Goal: Share content: Share content

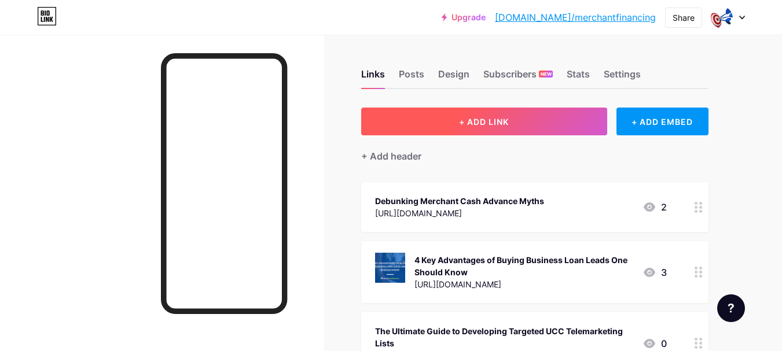
click at [518, 115] on button "+ ADD LINK" at bounding box center [484, 122] width 246 height 28
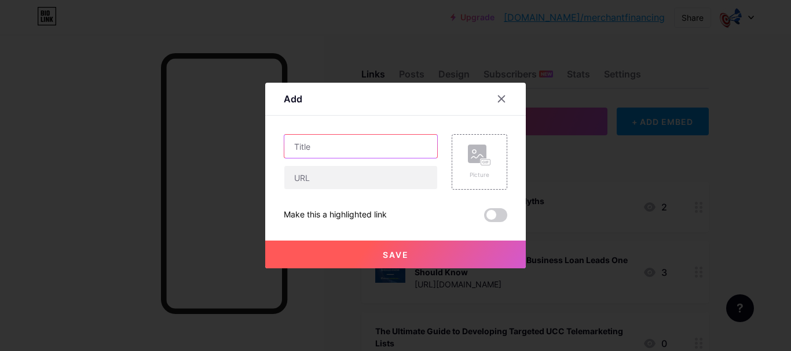
click at [395, 152] on input "text" at bounding box center [360, 146] width 153 height 23
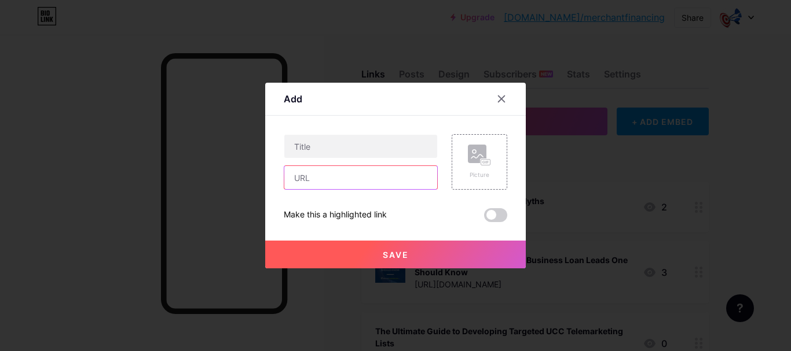
click at [355, 179] on input "text" at bounding box center [360, 177] width 153 height 23
paste input "[URL][DOMAIN_NAME]"
click at [332, 184] on input "[URL][DOMAIN_NAME]" at bounding box center [360, 177] width 153 height 23
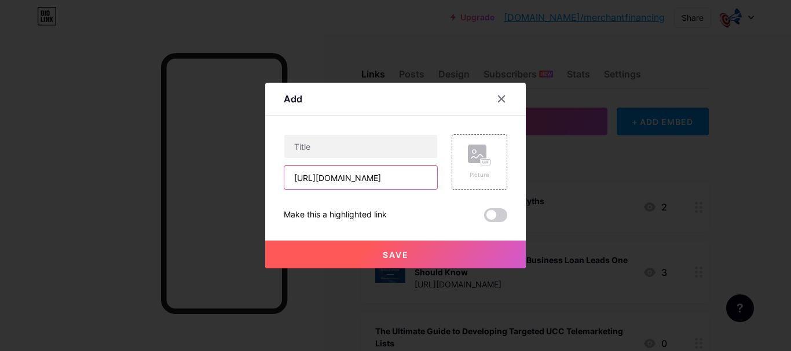
click at [332, 184] on input "[URL][DOMAIN_NAME]" at bounding box center [360, 177] width 153 height 23
type input "[URL][DOMAIN_NAME]"
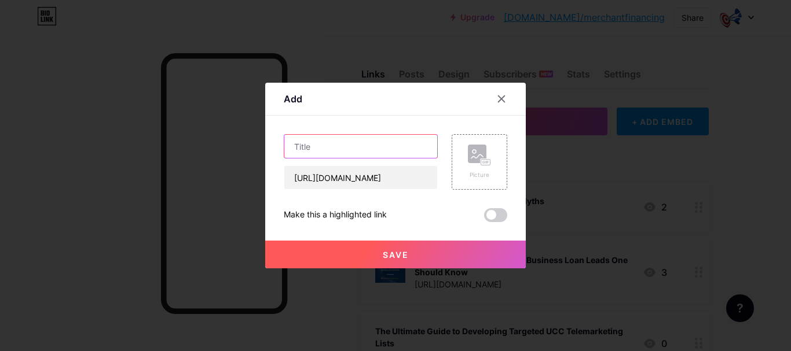
click at [332, 141] on input "text" at bounding box center [360, 146] width 153 height 23
paste input "Pay Per Call vs. Web Form Small Business Leads: Which Converts Better for MCA L…"
type input "Pay Per Call vs. Web Form Small Business Leads: Which Converts Better for MCA L…"
click at [468, 166] on div "Picture" at bounding box center [479, 162] width 23 height 35
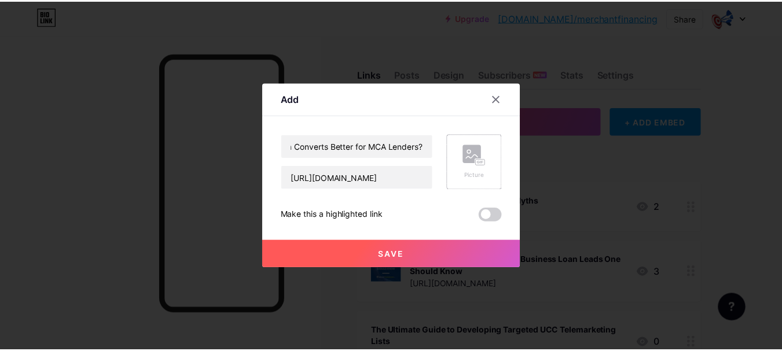
scroll to position [0, 0]
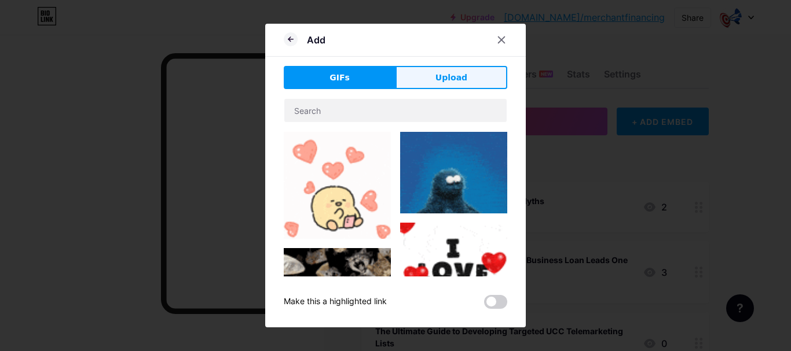
click at [426, 77] on button "Upload" at bounding box center [451, 77] width 112 height 23
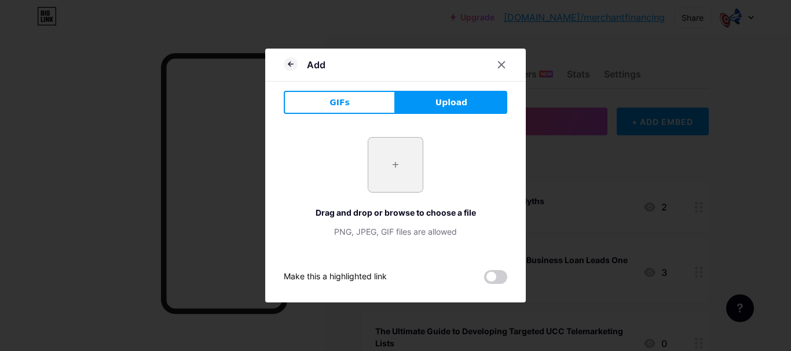
click at [398, 173] on input "file" at bounding box center [395, 165] width 54 height 54
type input "C:\fakepath\image.png"
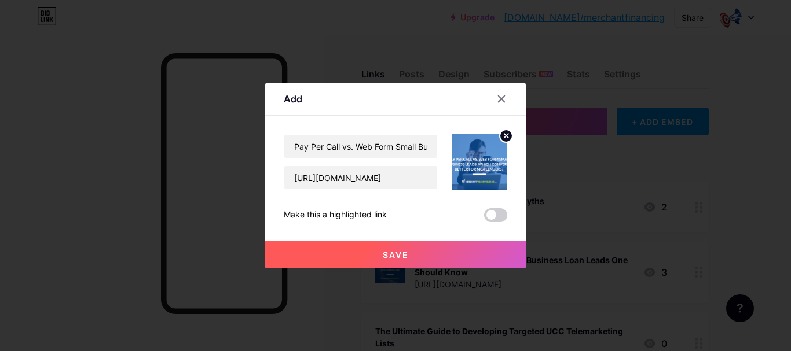
click at [387, 249] on button "Save" at bounding box center [395, 255] width 261 height 28
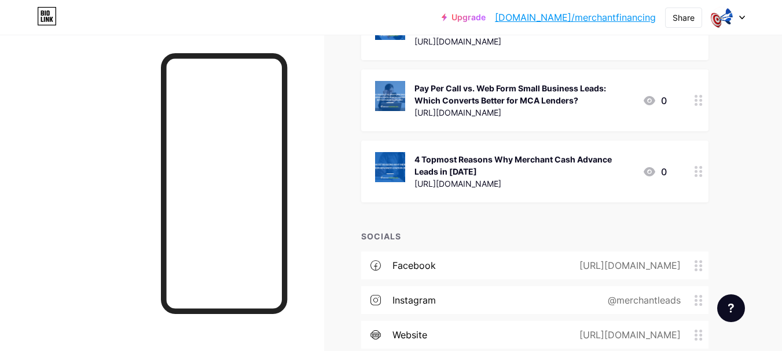
scroll to position [3965, 0]
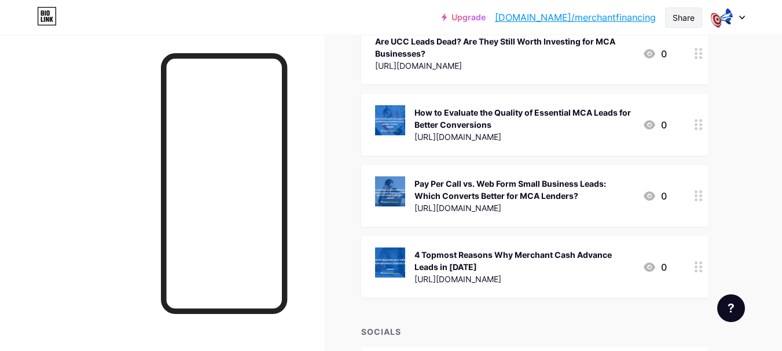
click at [685, 16] on div "Share" at bounding box center [684, 18] width 22 height 12
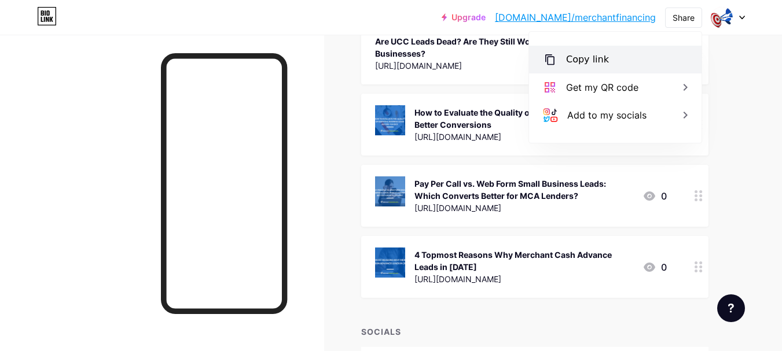
click at [624, 63] on div "Copy link" at bounding box center [615, 60] width 173 height 28
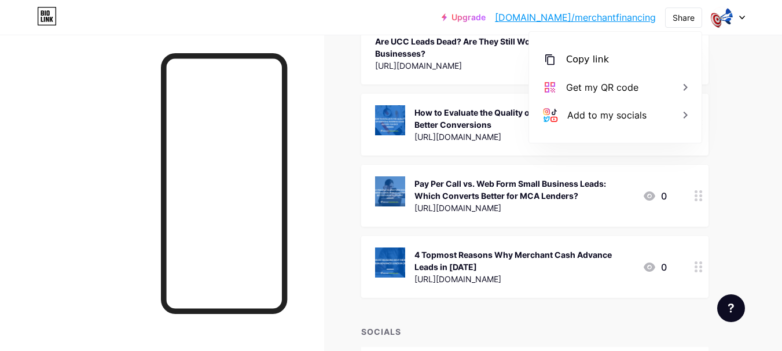
click at [697, 193] on icon at bounding box center [699, 195] width 8 height 11
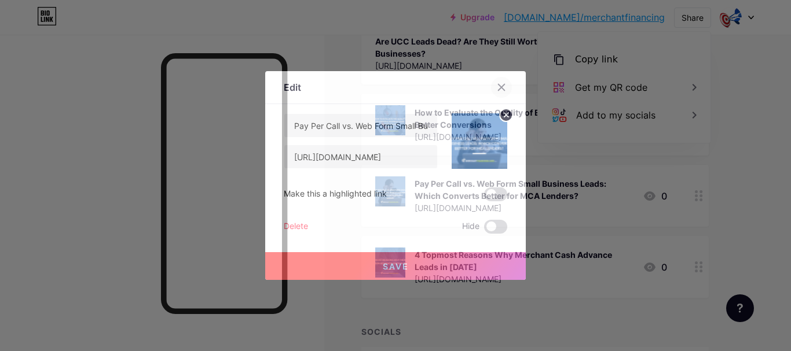
click at [497, 83] on icon at bounding box center [501, 87] width 9 height 9
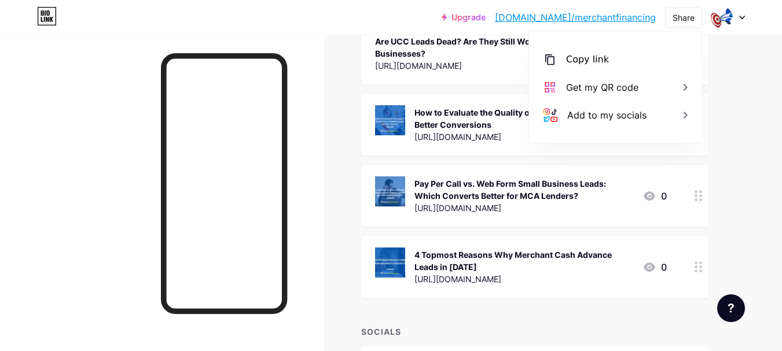
click at [482, 192] on div "Pay Per Call vs. Web Form Small Business Leads: Which Converts Better for MCA L…" at bounding box center [524, 190] width 219 height 24
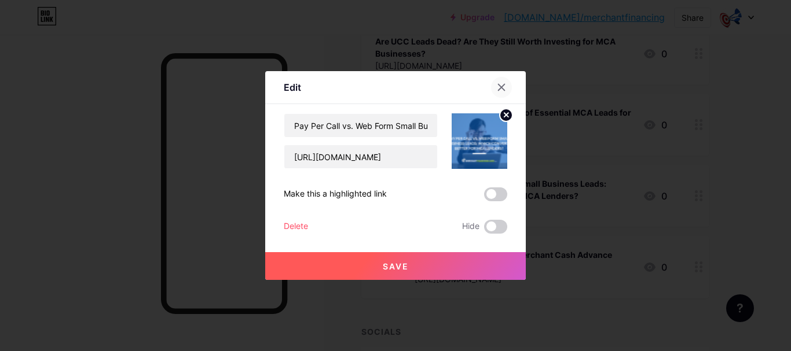
click at [501, 87] on icon at bounding box center [501, 87] width 9 height 9
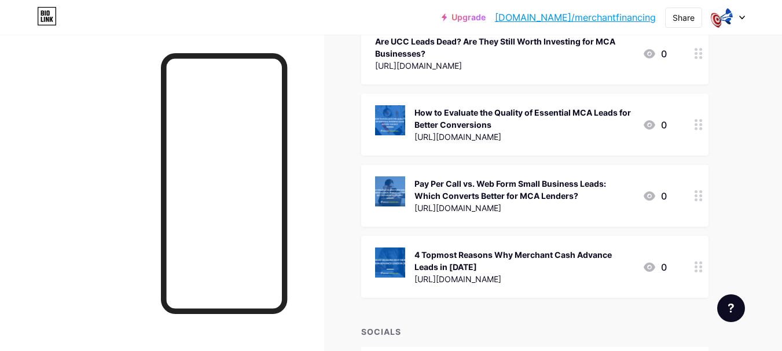
click at [481, 200] on div "Pay Per Call vs. Web Form Small Business Leads: Which Converts Better for MCA L…" at bounding box center [524, 190] width 219 height 24
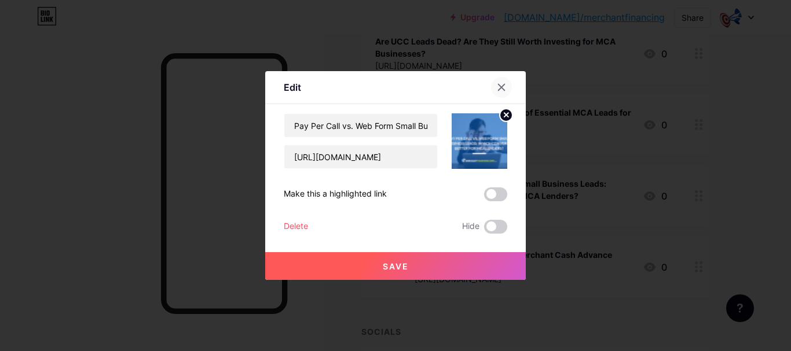
click at [497, 90] on icon at bounding box center [501, 87] width 9 height 9
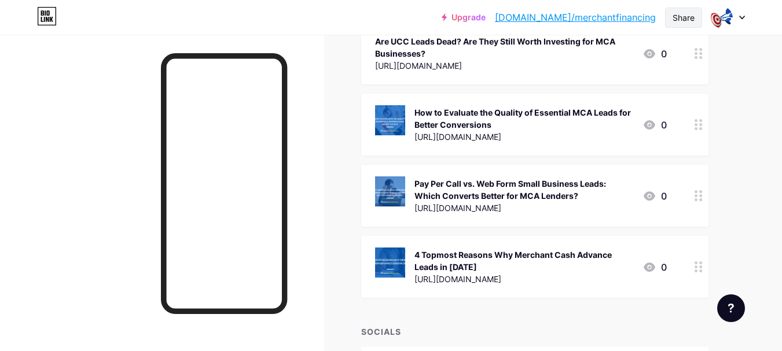
click at [695, 12] on div "Share" at bounding box center [683, 18] width 37 height 20
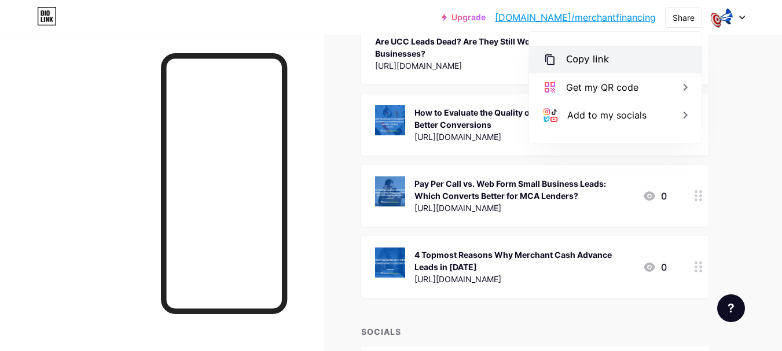
click at [620, 58] on div "Copy link" at bounding box center [615, 60] width 173 height 28
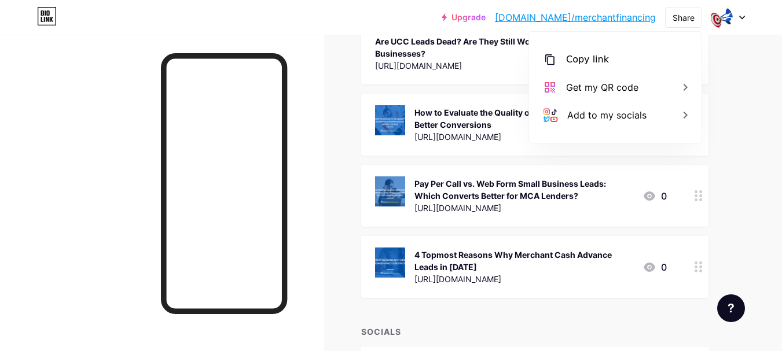
click at [547, 204] on div "[URL][DOMAIN_NAME]" at bounding box center [524, 208] width 219 height 12
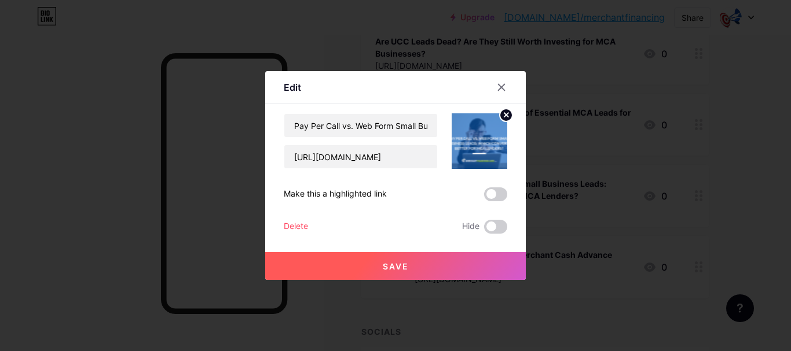
click at [487, 197] on span at bounding box center [495, 195] width 23 height 14
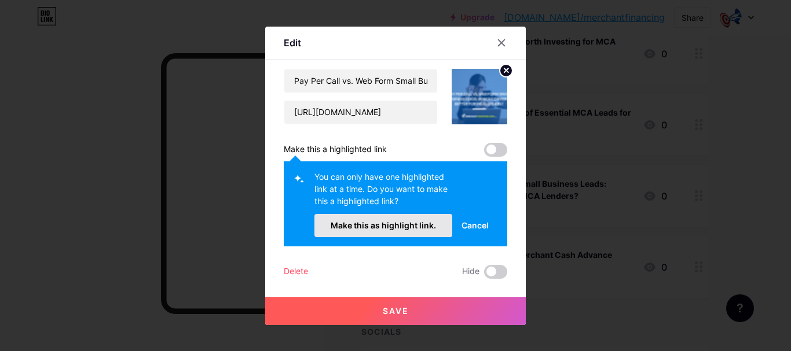
click at [393, 229] on span "Make this as highlight link." at bounding box center [383, 226] width 105 height 10
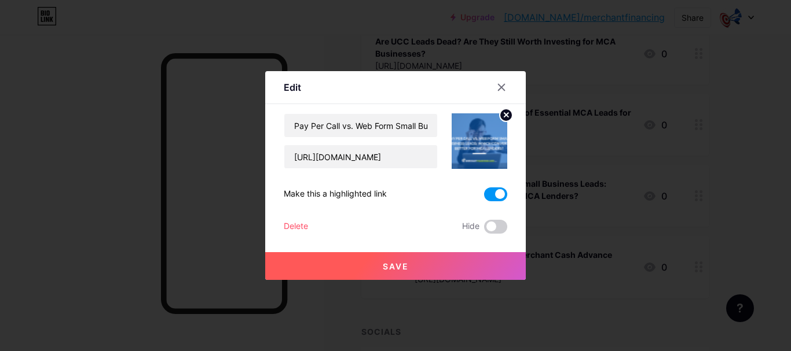
click at [396, 260] on button "Save" at bounding box center [395, 266] width 261 height 28
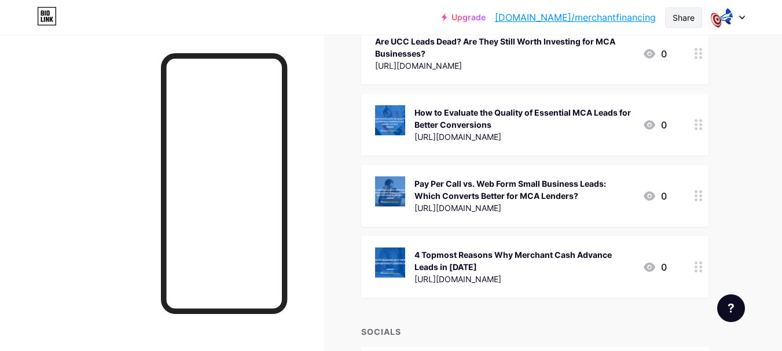
click at [672, 19] on div "Share" at bounding box center [683, 18] width 37 height 20
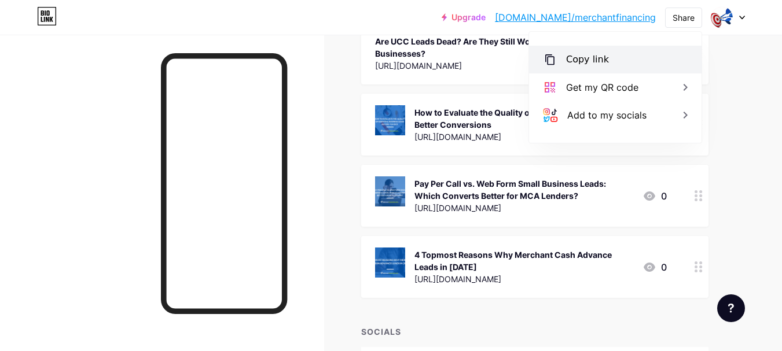
click at [591, 57] on div "Copy link" at bounding box center [587, 60] width 43 height 14
